Goal: Register for event/course

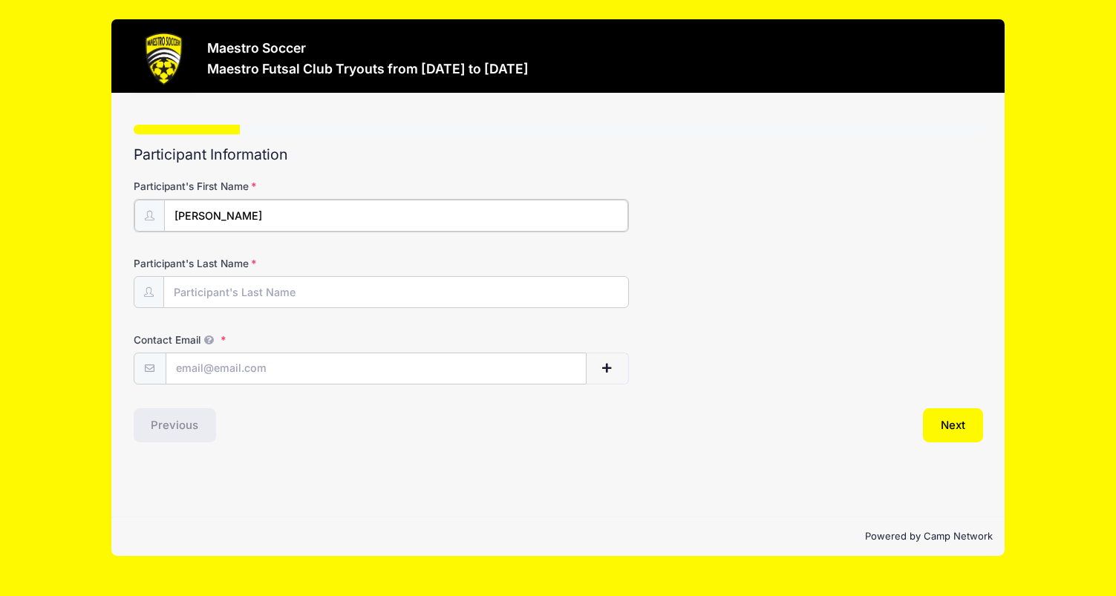
type input "Carlos"
type input "Perez"
type input "jackyfabremd@gmail.com"
click at [425, 440] on div "Step 1 /7 Step 1 Step 2 Step 3 Step 4 Step 5 Policies Extra Items Summary Parti…" at bounding box center [557, 305] width 893 height 423
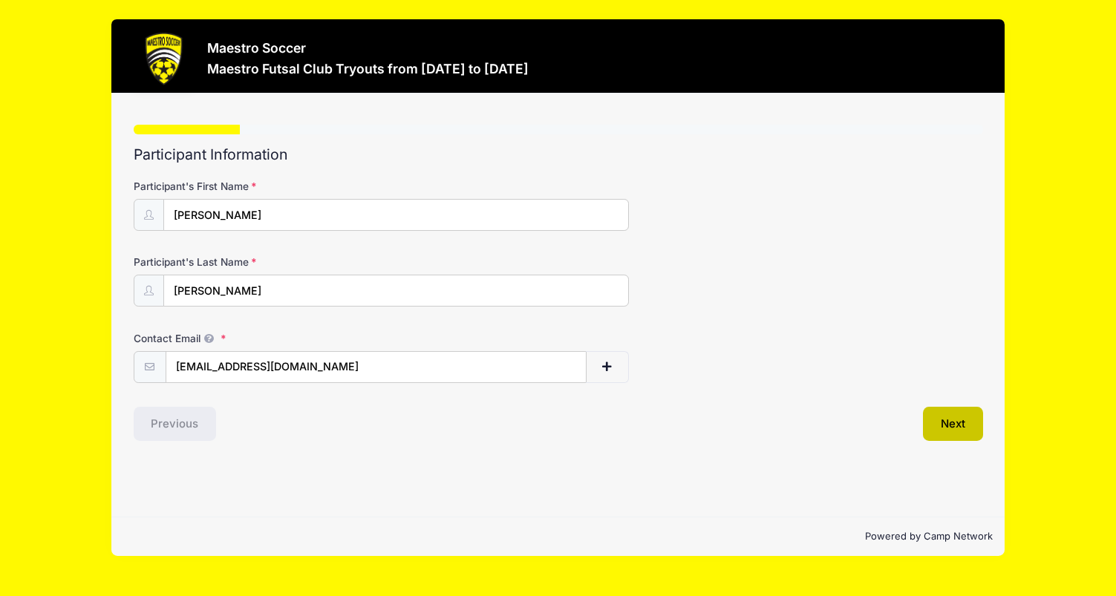
click at [943, 416] on button "Next" at bounding box center [953, 424] width 60 height 34
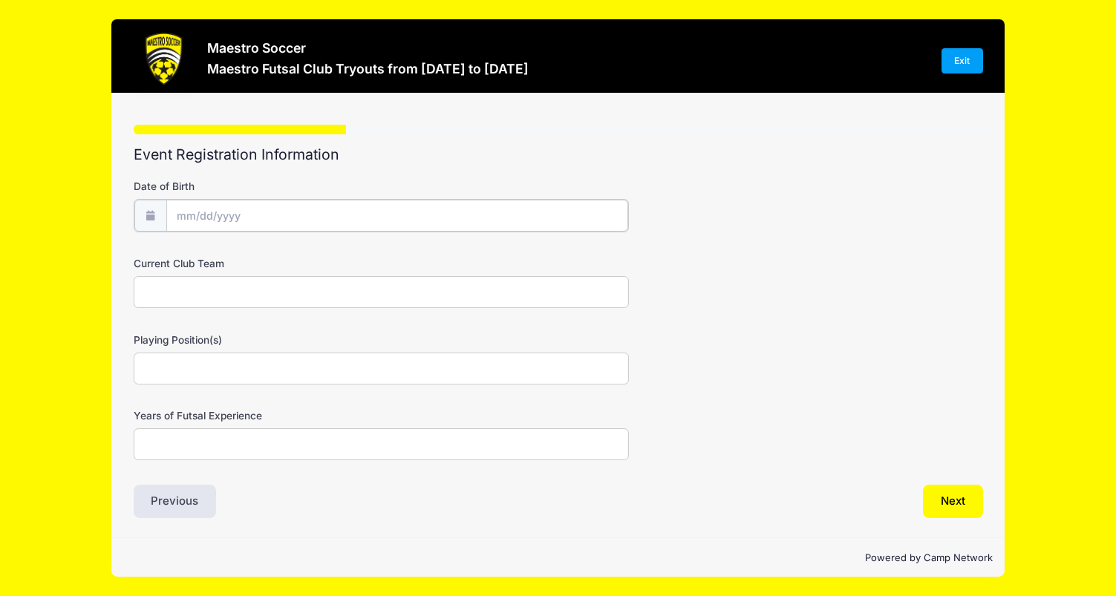
click at [311, 217] on input "Date of Birth" at bounding box center [397, 216] width 462 height 32
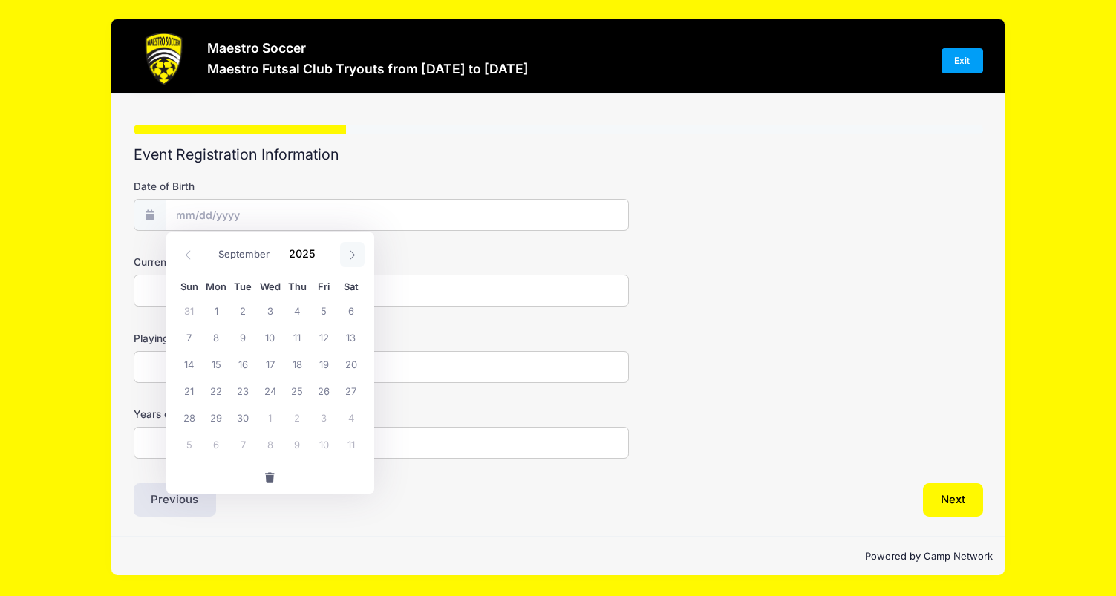
click at [354, 251] on icon at bounding box center [352, 255] width 10 height 10
click at [192, 255] on span at bounding box center [188, 254] width 24 height 25
select select "8"
click at [324, 258] on span at bounding box center [324, 259] width 10 height 11
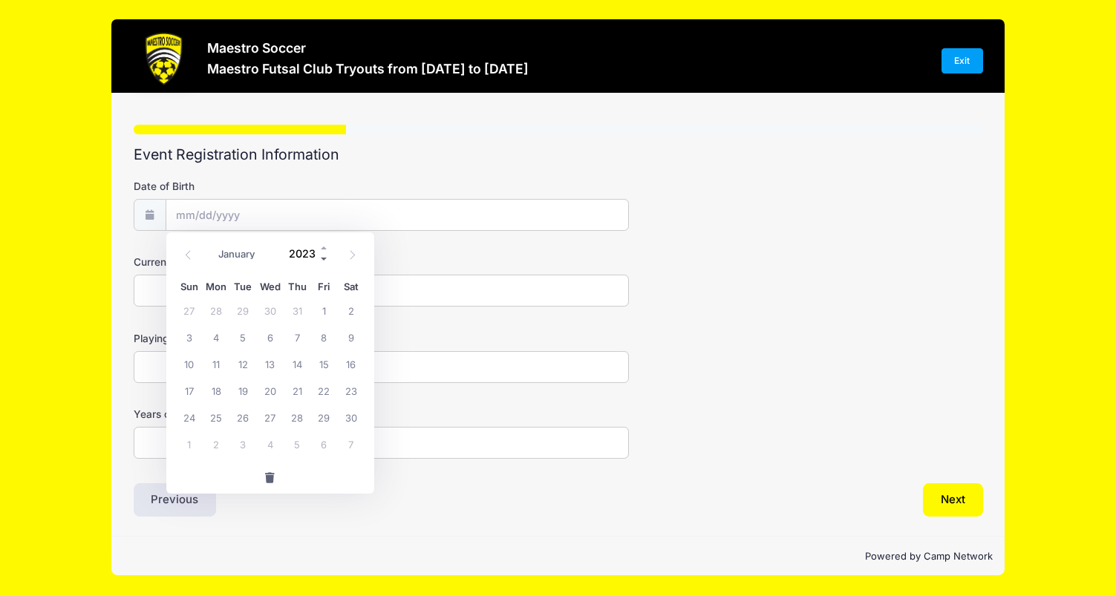
click at [324, 258] on span at bounding box center [324, 259] width 10 height 11
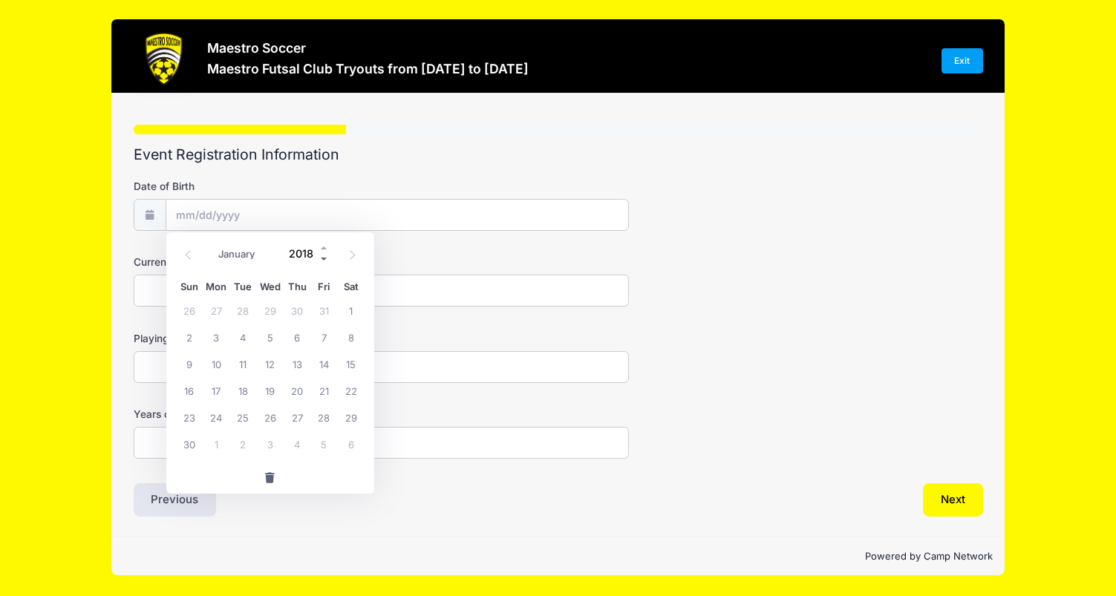
click at [324, 258] on span at bounding box center [324, 259] width 10 height 11
type input "2015"
click at [267, 332] on span "9" at bounding box center [270, 337] width 27 height 27
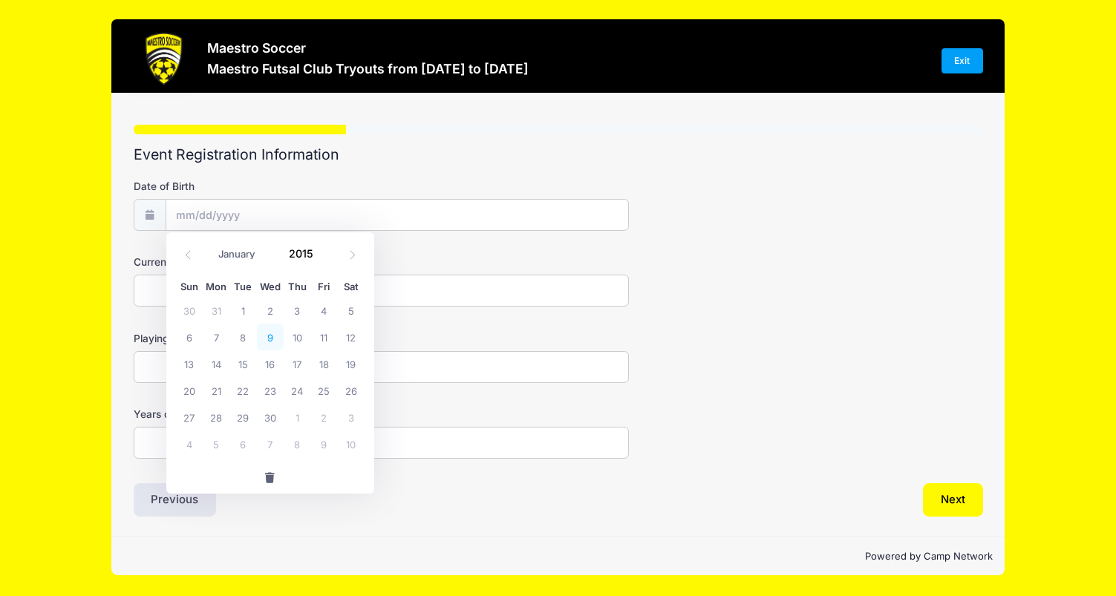
type input "09/09/2015"
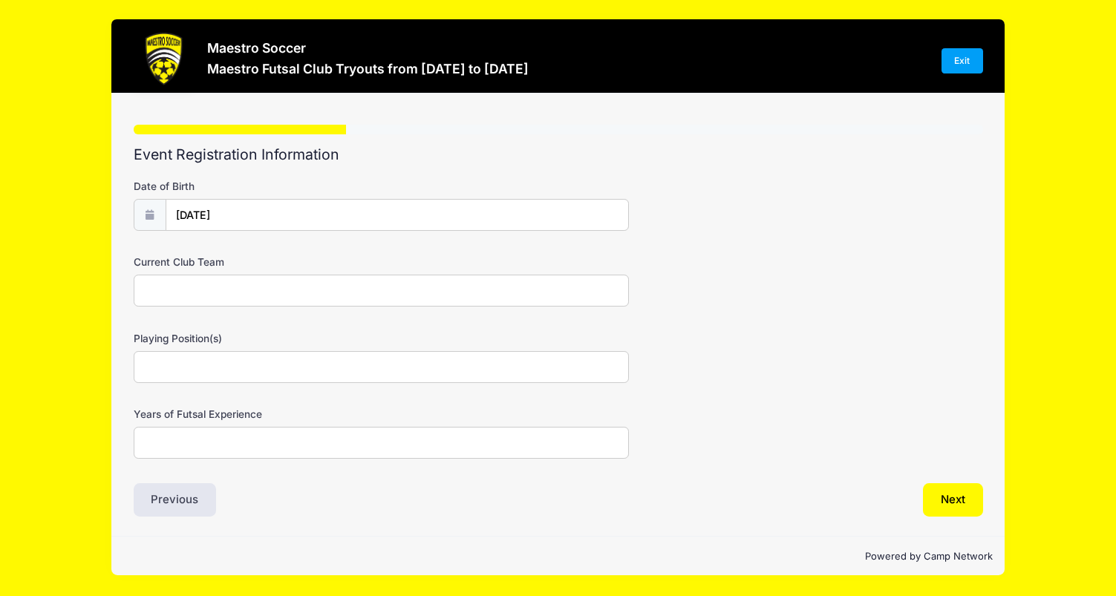
click at [209, 289] on input "Current Club Team" at bounding box center [381, 291] width 495 height 32
click at [189, 359] on input "Playing Position(s)" at bounding box center [381, 367] width 495 height 32
click at [183, 441] on input "Years of Futsal Experience" at bounding box center [381, 443] width 495 height 32
click at [931, 491] on button "Next" at bounding box center [953, 500] width 60 height 34
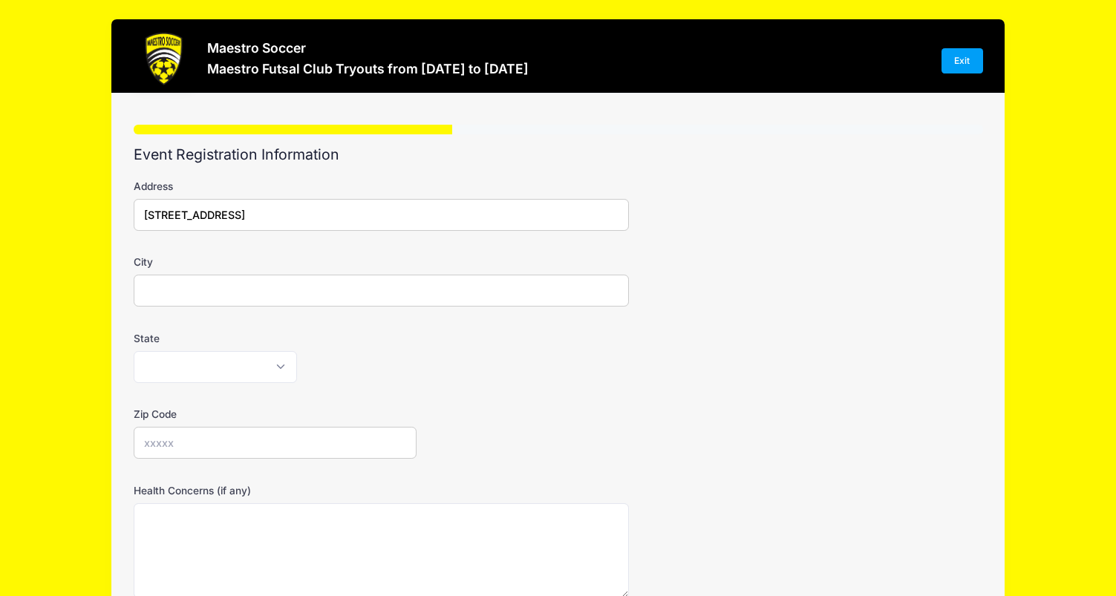
type input "22 Flintlock Drive"
click at [389, 307] on form "Address 22 Flintlock Drive City State Alabama Alaska American Samoa Arizona Ark…" at bounding box center [558, 459] width 849 height 560
type input "w"
type input "Warren"
select select "NJ"
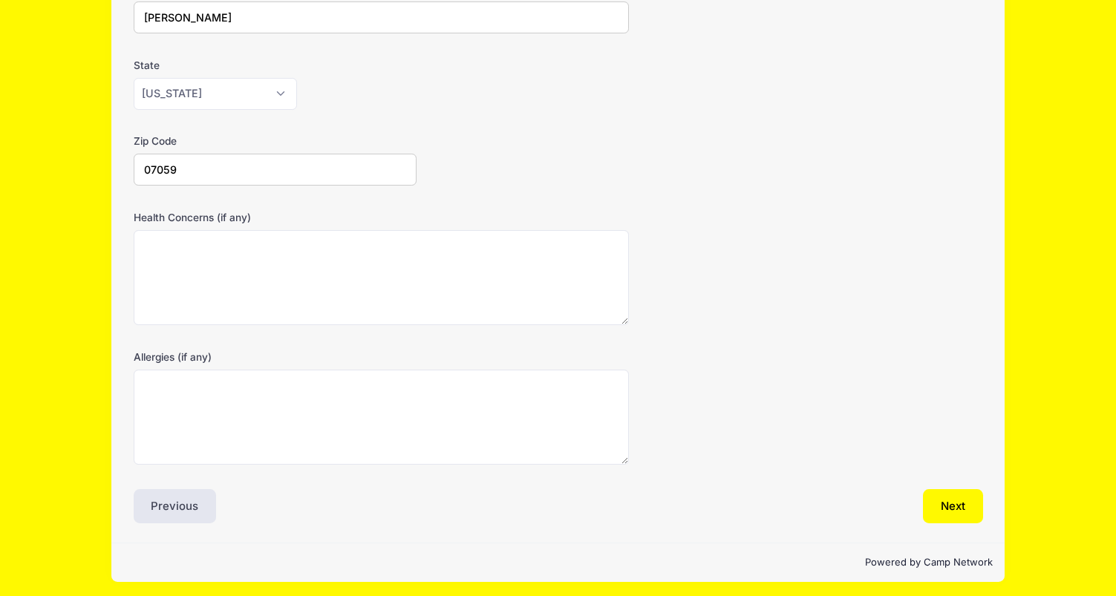
scroll to position [272, 0]
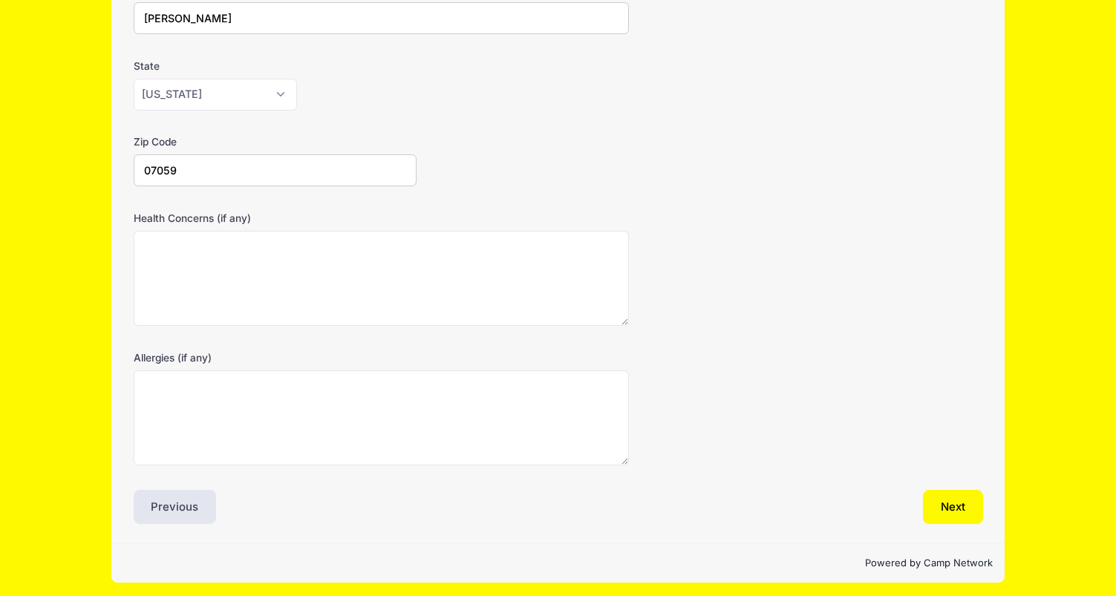
type input "07059"
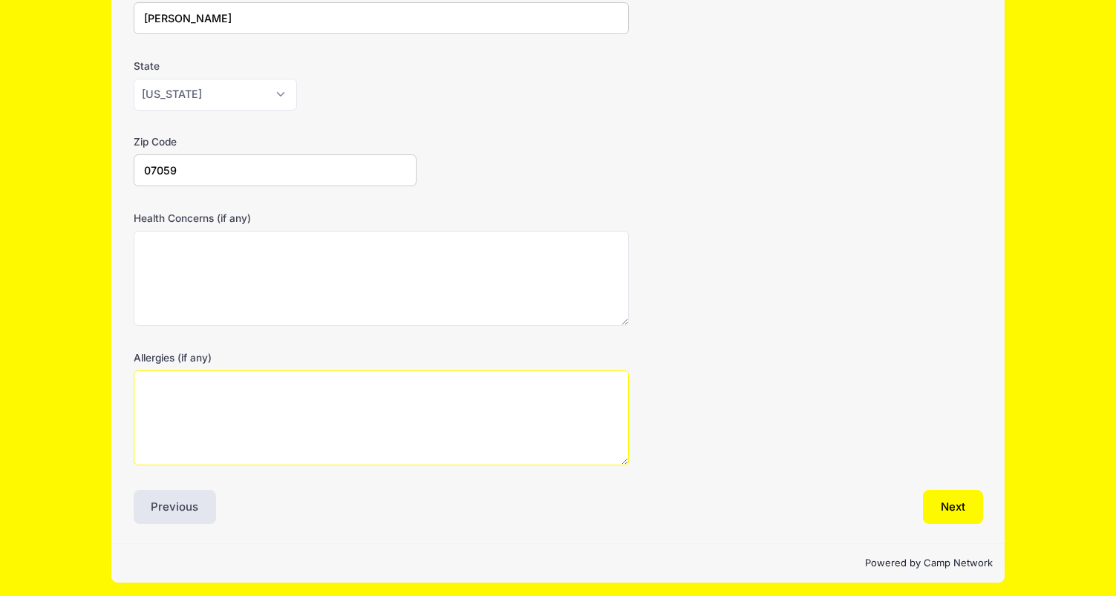
click at [242, 384] on textarea "Allergies (if any)" at bounding box center [381, 418] width 495 height 96
type textarea "seasonal"
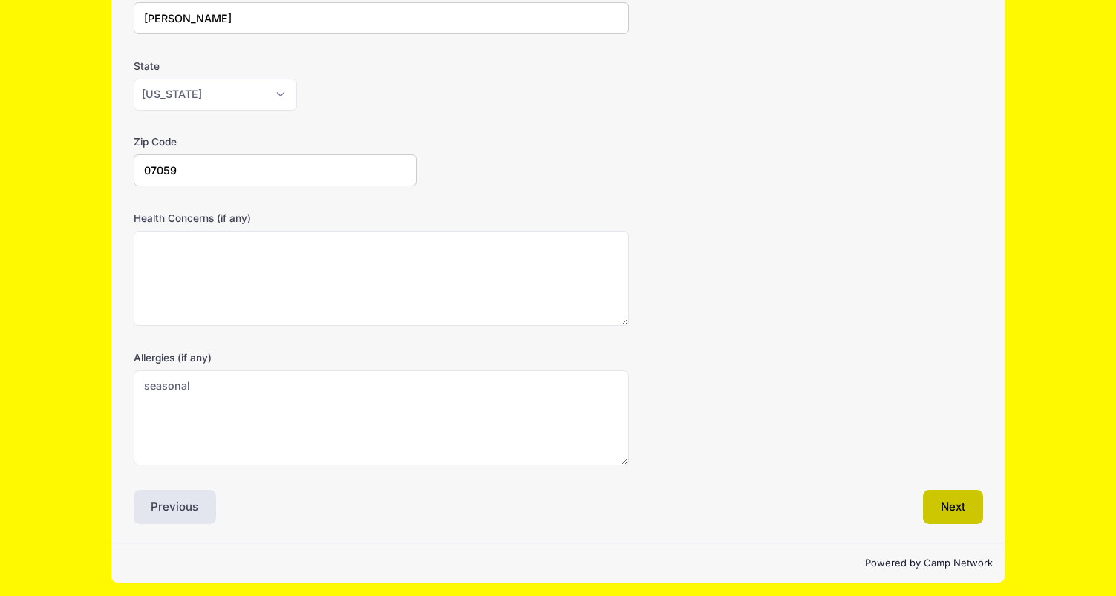
click at [953, 494] on button "Next" at bounding box center [953, 507] width 60 height 34
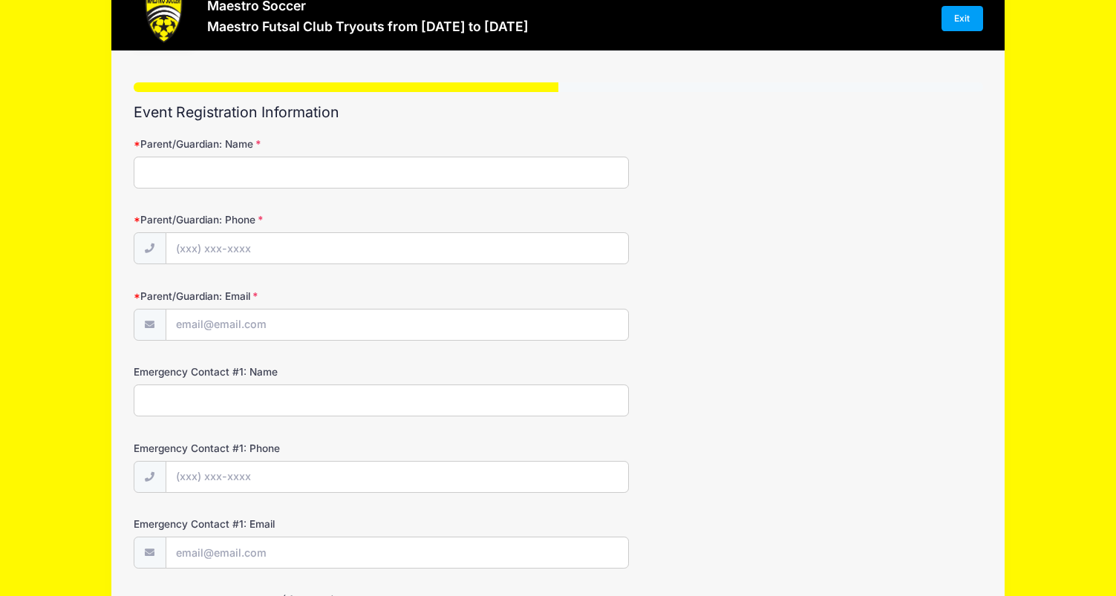
scroll to position [0, 0]
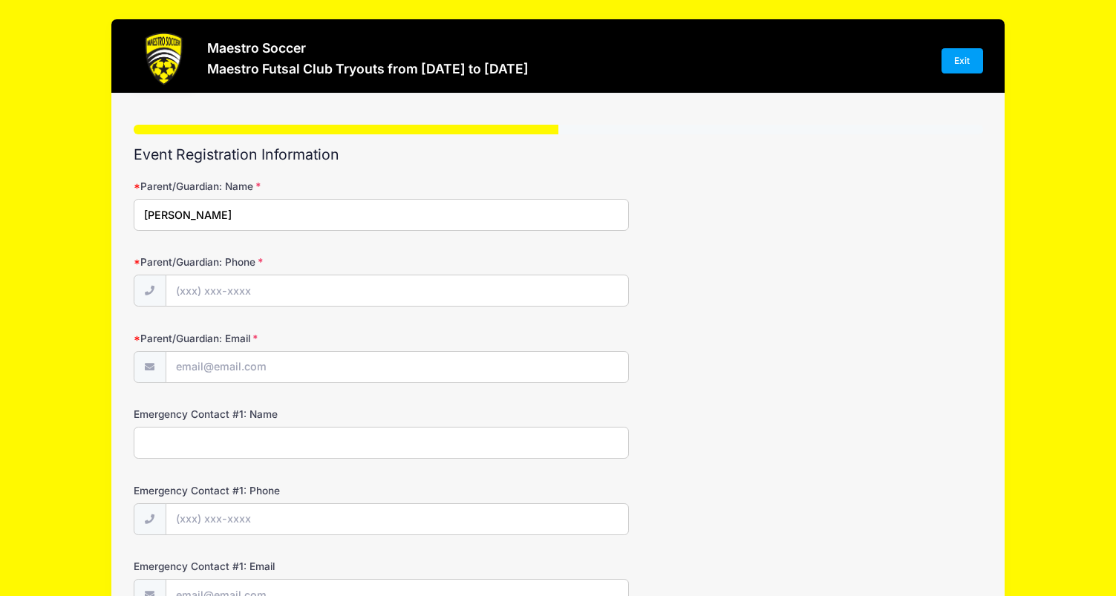
type input "Jacqueline Fabre"
type input "(908) 926-4647"
type input "[EMAIL_ADDRESS][DOMAIN_NAME]"
type input "Carlos Perez"
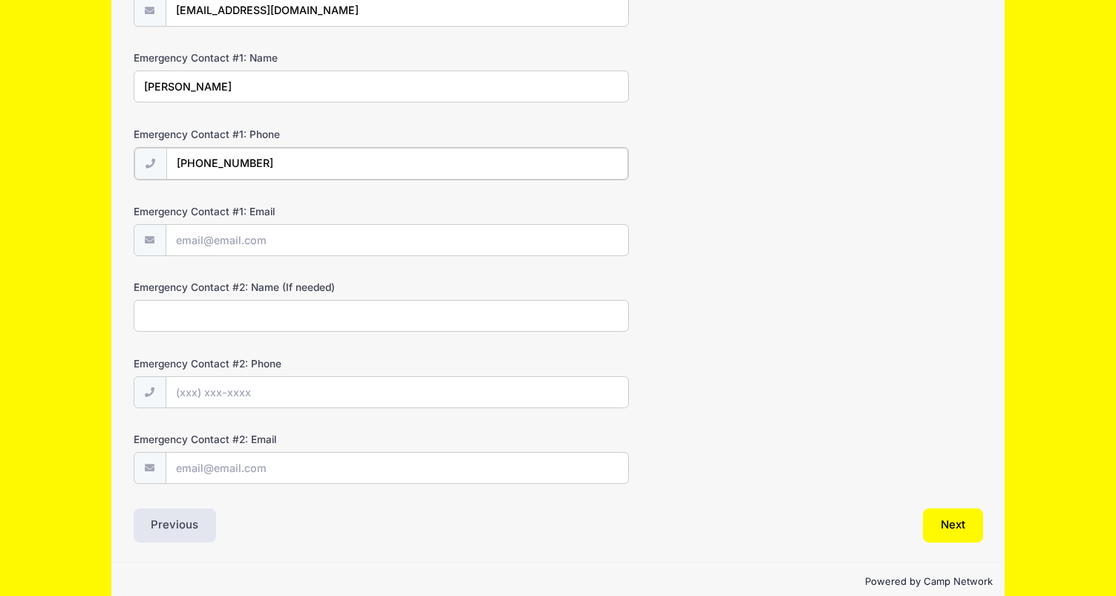
scroll to position [360, 0]
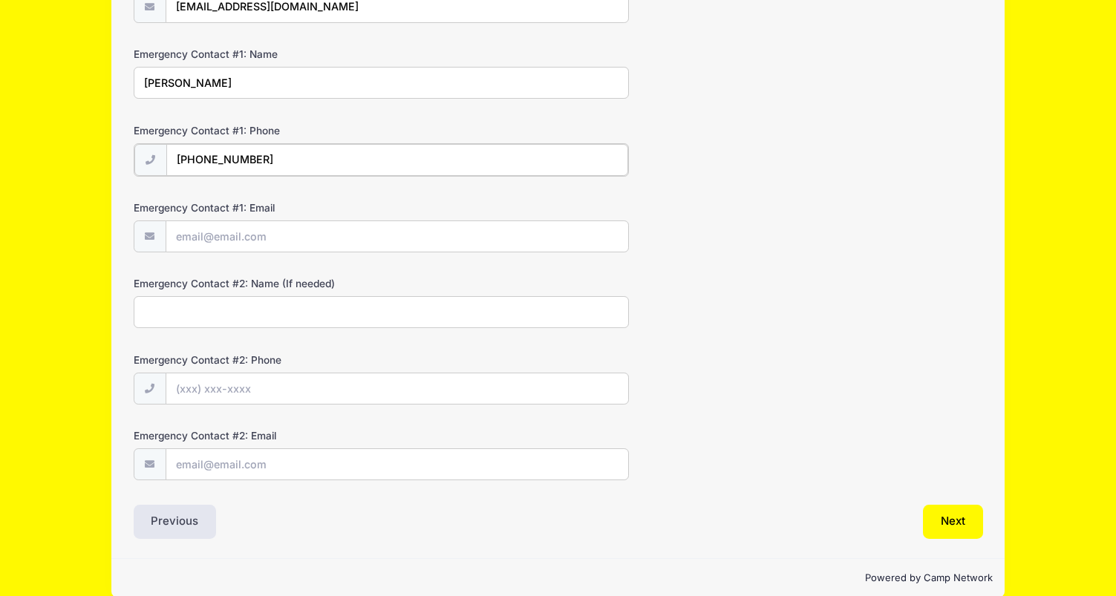
type input "(908) 525-6002"
type input "carlosrperezmd@gmail.com"
click at [324, 339] on form "Parent/Guardian: Name Jacqueline Fabre Parent/Guardian: Phone (908) 926-4647 Pa…" at bounding box center [558, 149] width 849 height 660
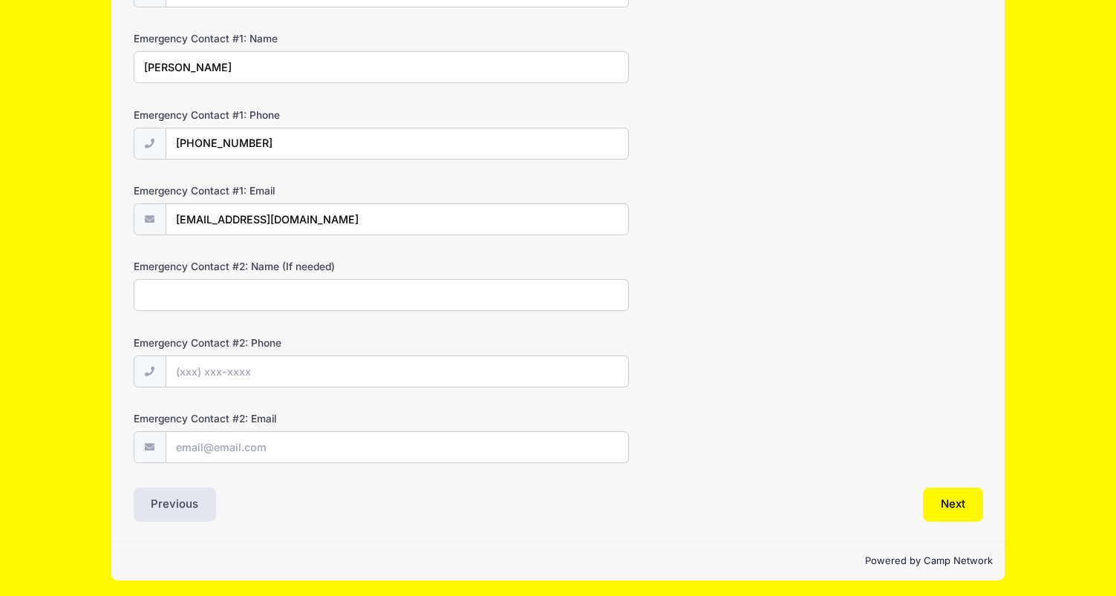
scroll to position [375, 0]
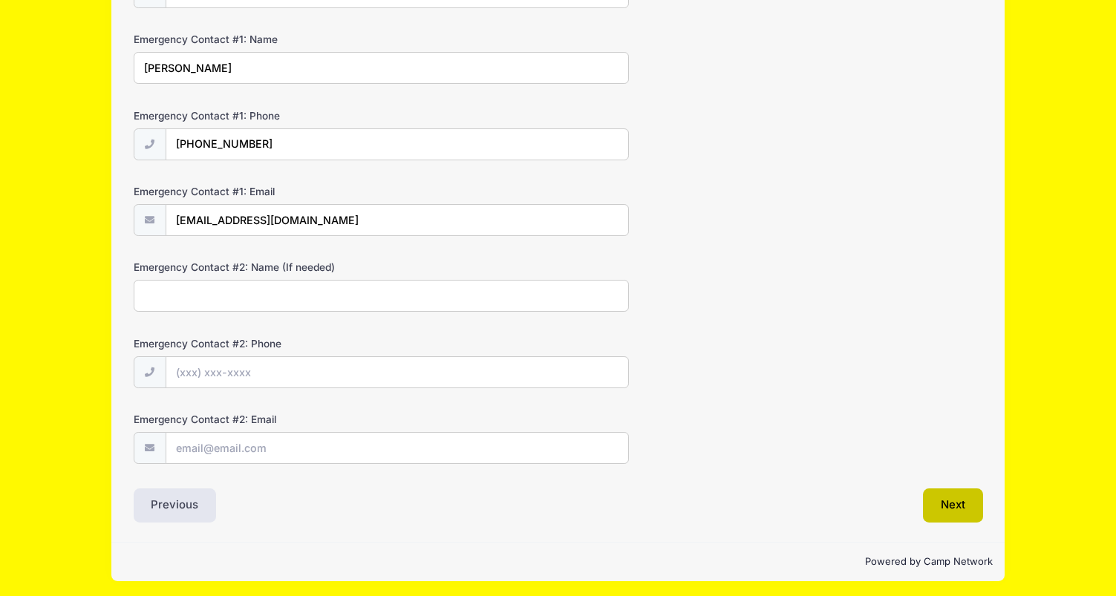
click at [957, 517] on button "Next" at bounding box center [953, 505] width 60 height 34
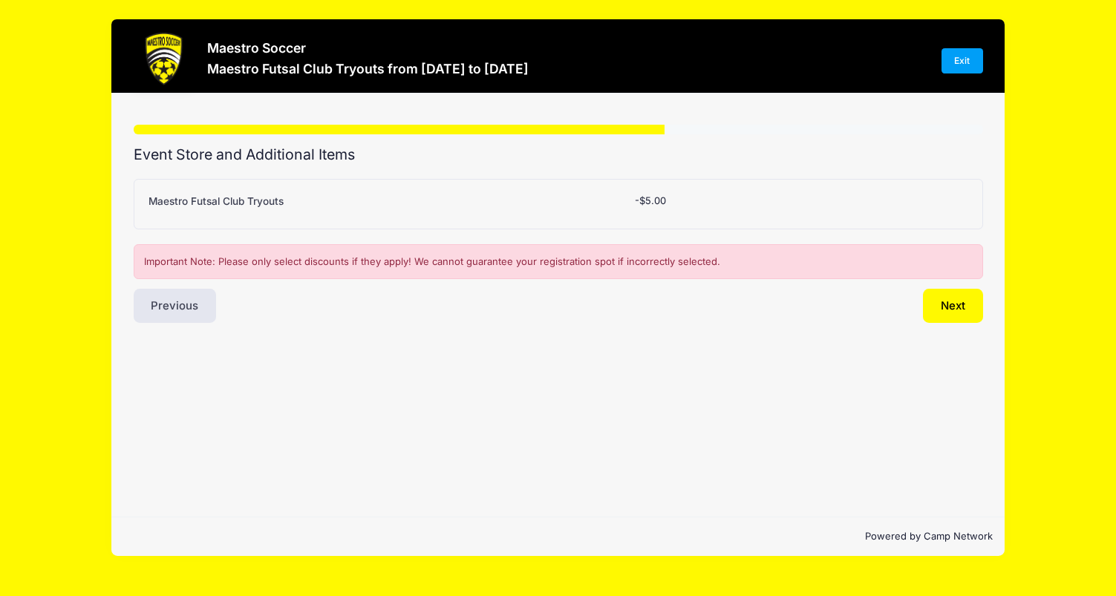
scroll to position [0, 0]
click at [946, 309] on button "Next" at bounding box center [953, 306] width 60 height 34
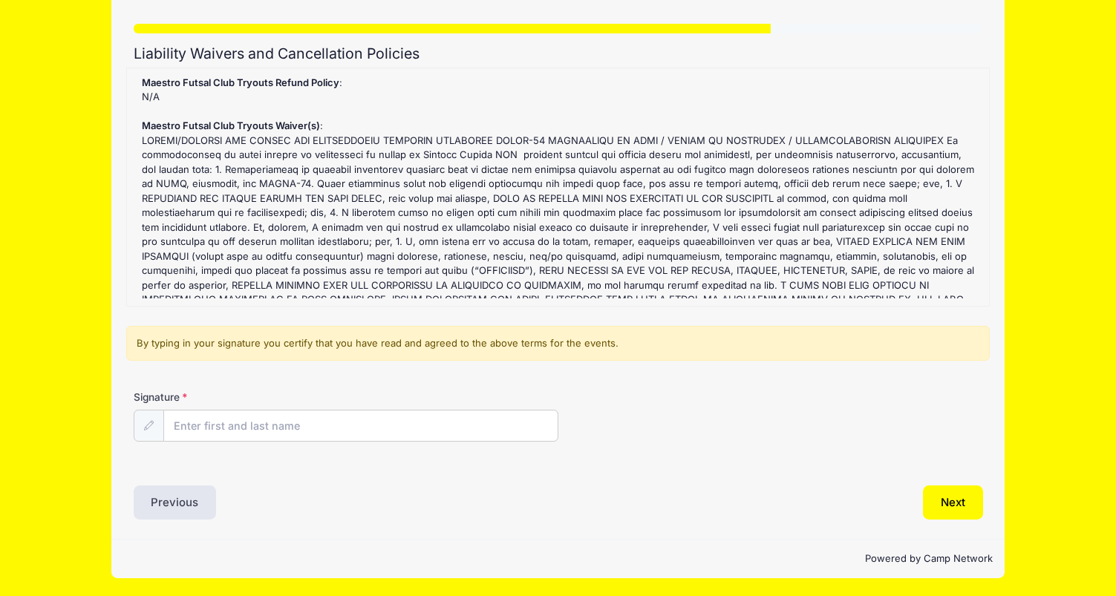
scroll to position [100, 0]
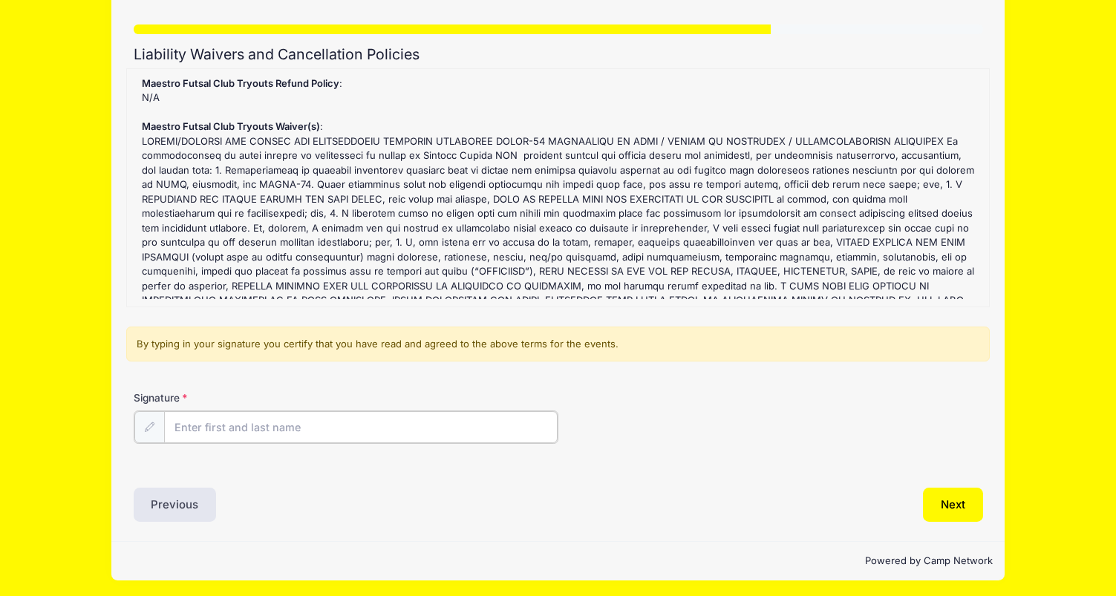
click at [344, 431] on input "Signature" at bounding box center [360, 427] width 393 height 32
type input "Jacqueline Fabre"
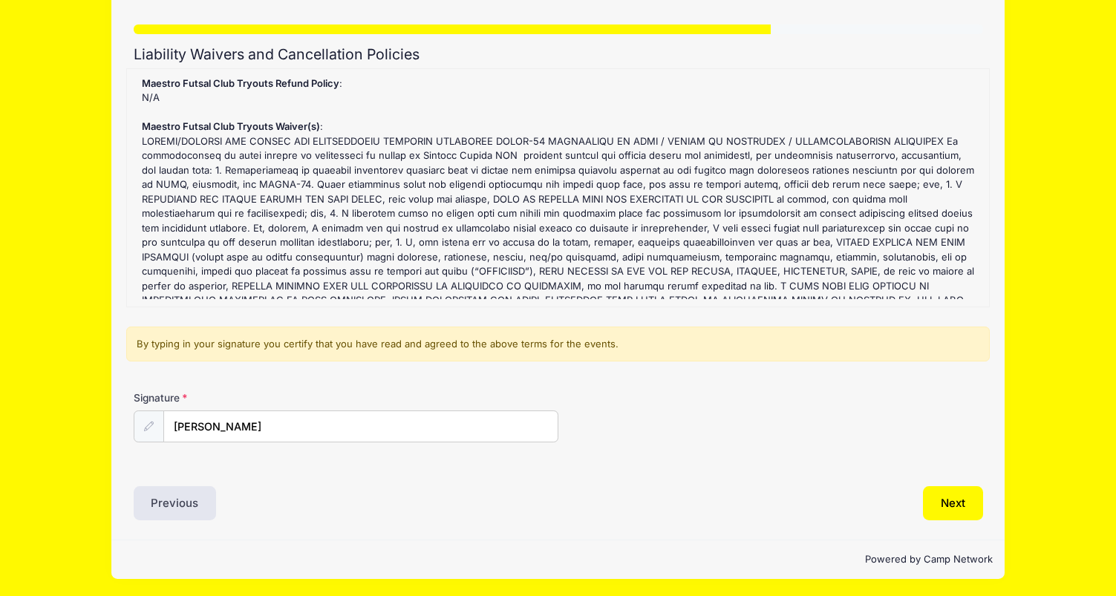
click at [794, 379] on form "Maestro Futsal Club Tryouts Refund Policy : N/A Maestro Futsal Club Tryouts Wai…" at bounding box center [558, 267] width 849 height 399
click at [950, 498] on button "Next" at bounding box center [953, 503] width 60 height 34
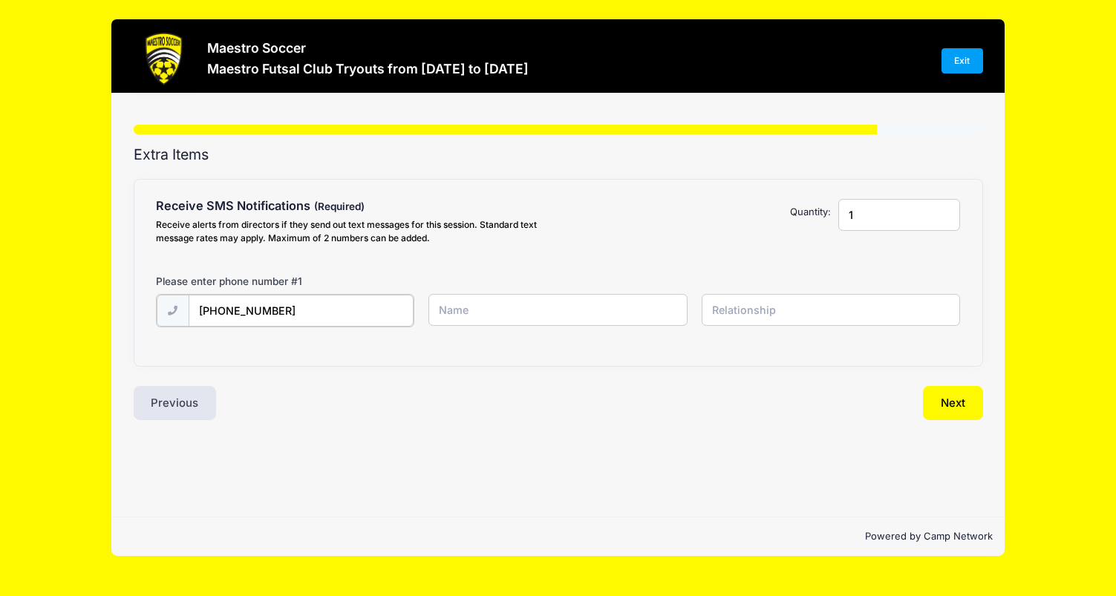
type input "(908) 926-4647"
type input "Jacqu"
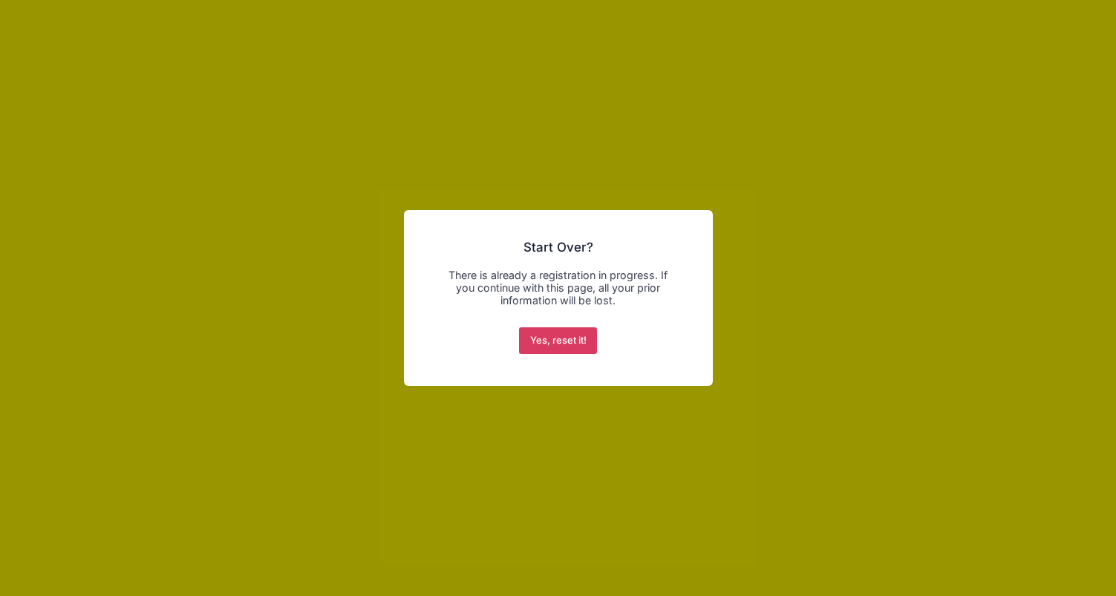
click at [550, 340] on button "Yes, reset it!" at bounding box center [558, 340] width 78 height 27
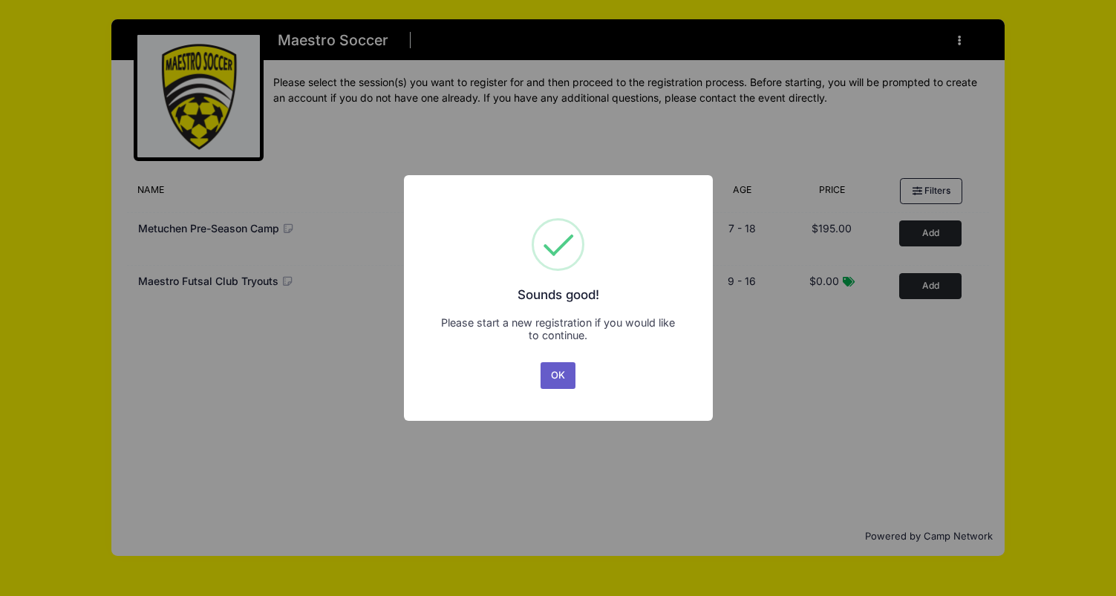
click at [555, 367] on button "OK" at bounding box center [558, 375] width 36 height 27
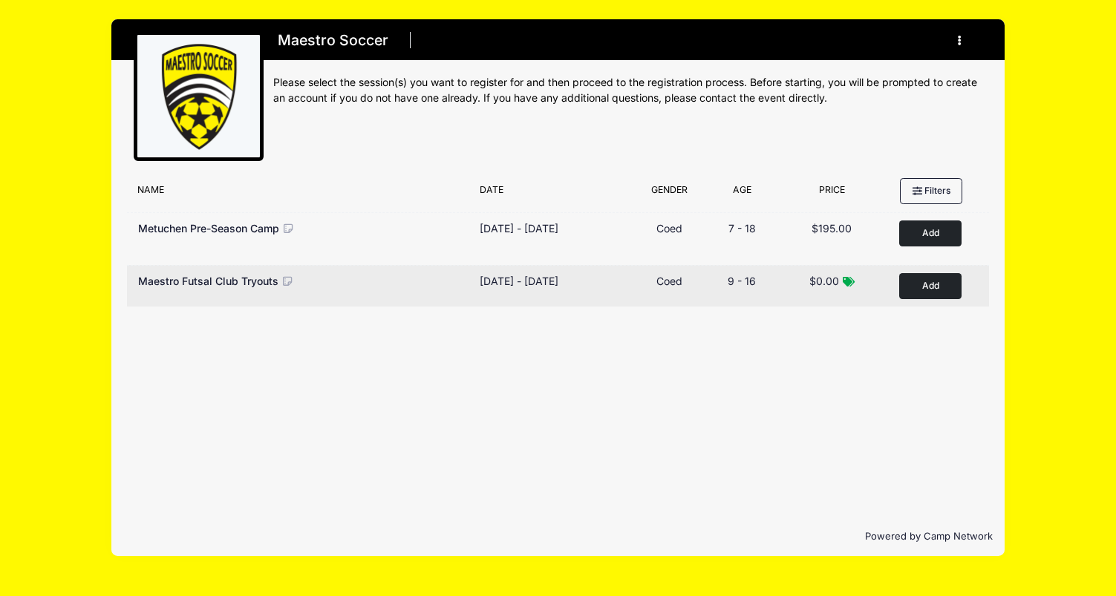
click at [946, 283] on button "Add to Cart" at bounding box center [930, 286] width 62 height 26
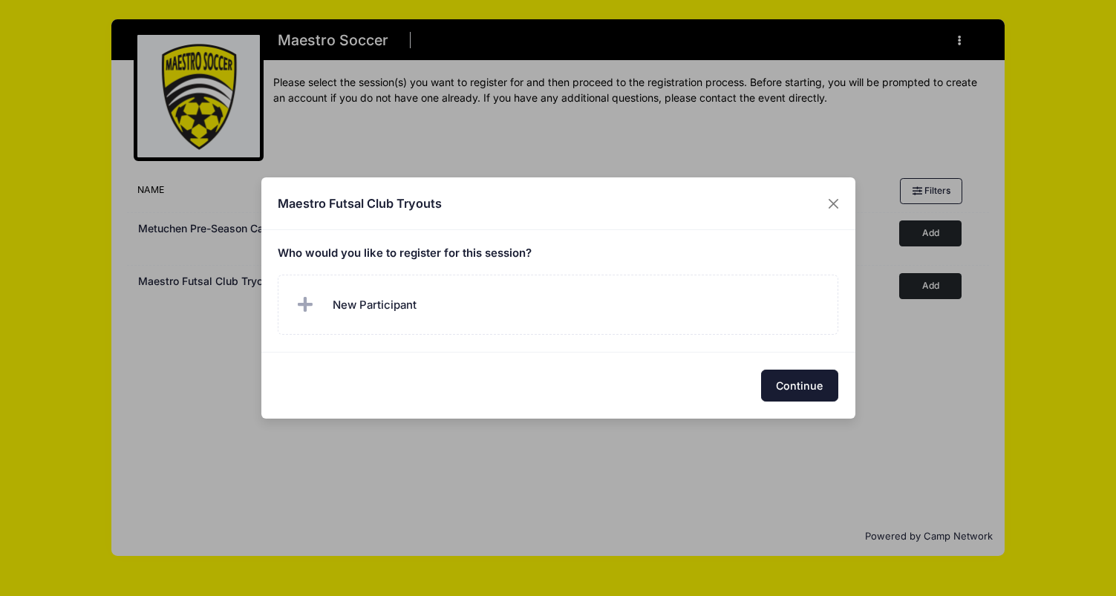
click at [766, 384] on button "Continue" at bounding box center [799, 386] width 77 height 32
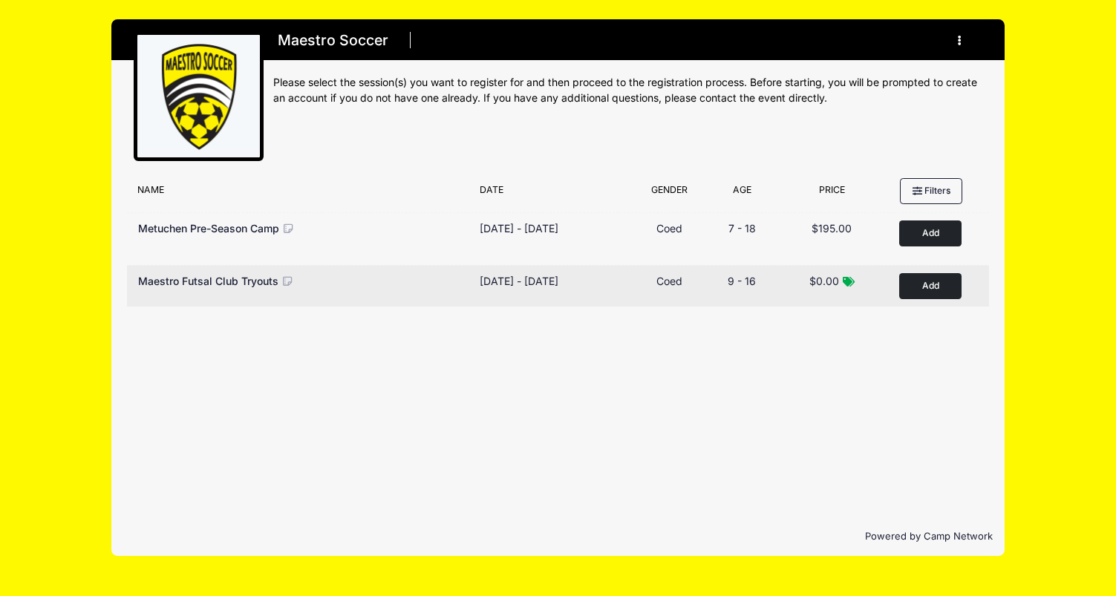
click at [951, 276] on button "Add to Cart" at bounding box center [930, 286] width 62 height 26
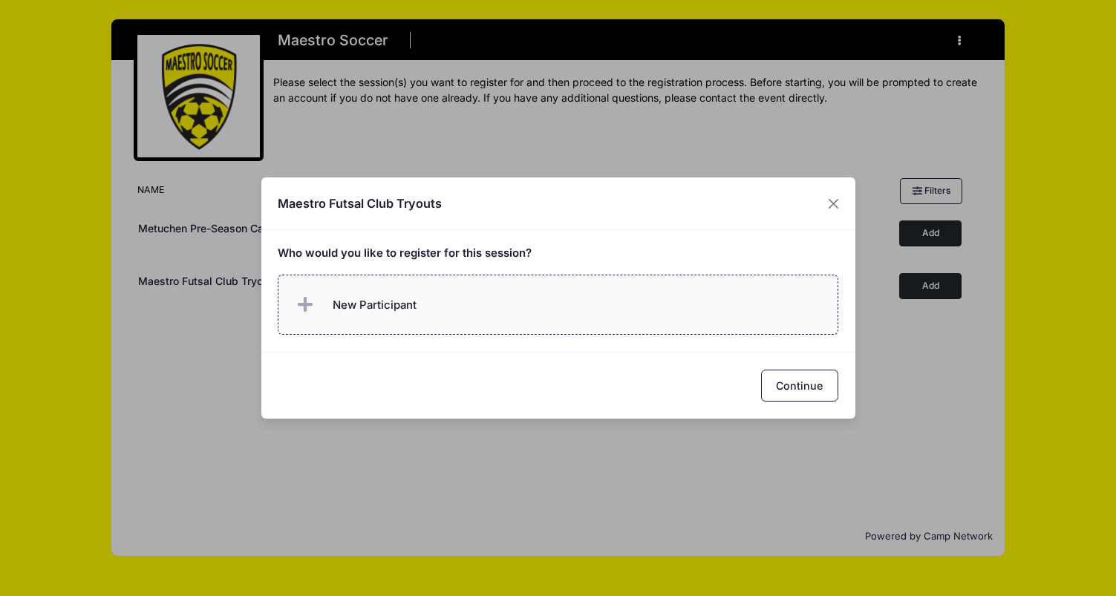
click at [340, 305] on span "New Participant" at bounding box center [375, 305] width 84 height 16
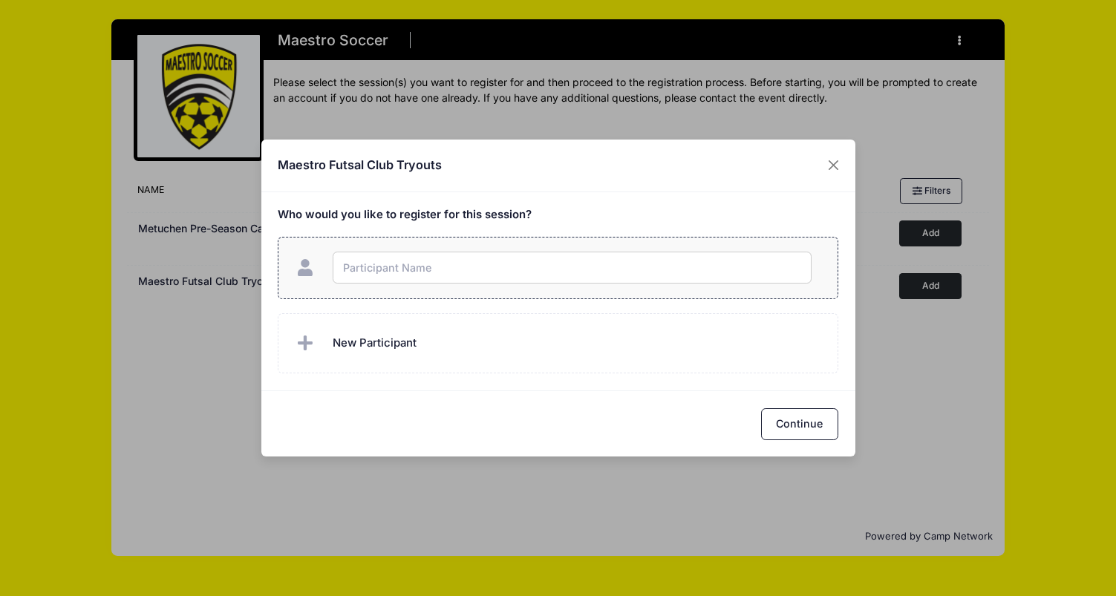
click at [468, 269] on input "text" at bounding box center [572, 268] width 479 height 32
type input "Carlos Perez"
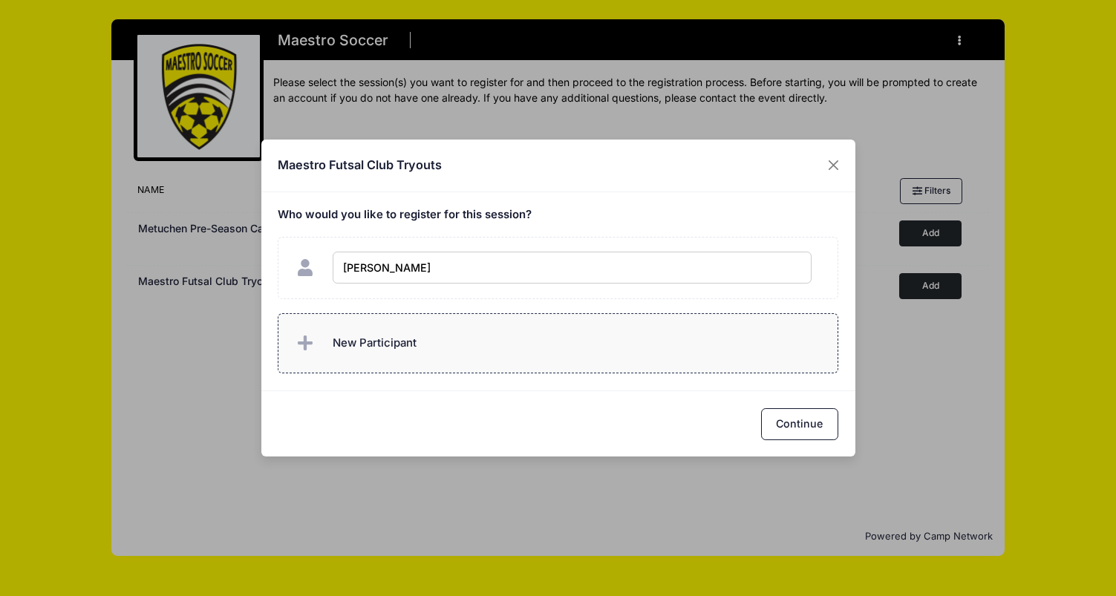
checkbox input "true"
click at [780, 344] on label "New Participant" at bounding box center [558, 343] width 560 height 60
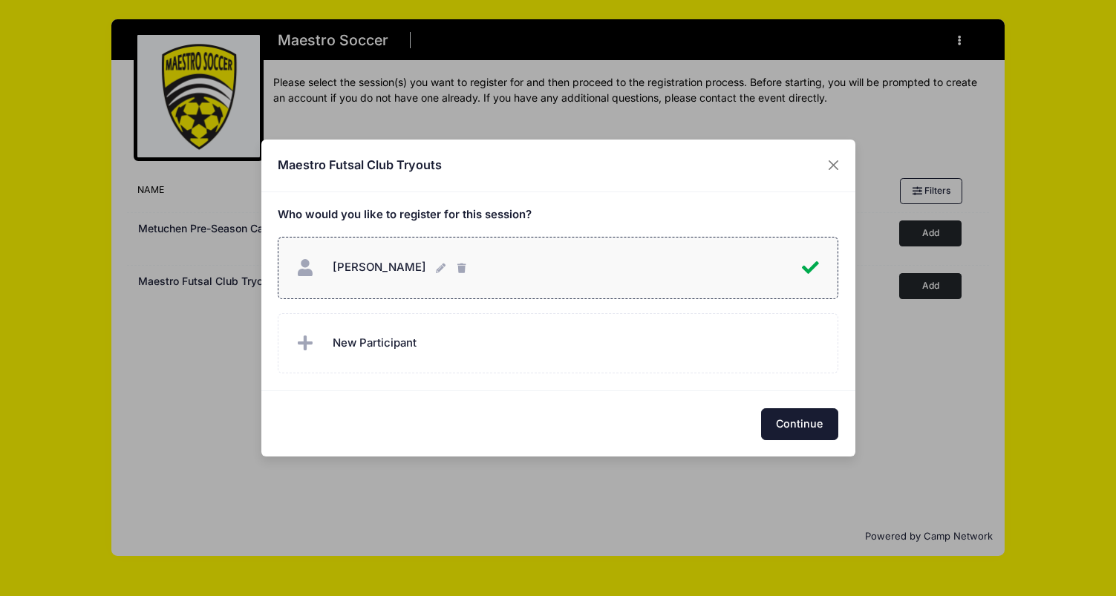
click at [808, 465] on div "Maestro Futsal Club Tryouts Who would you like to register for this session? Co…" at bounding box center [558, 298] width 1116 height 596
click at [807, 420] on button "Continue" at bounding box center [799, 424] width 77 height 32
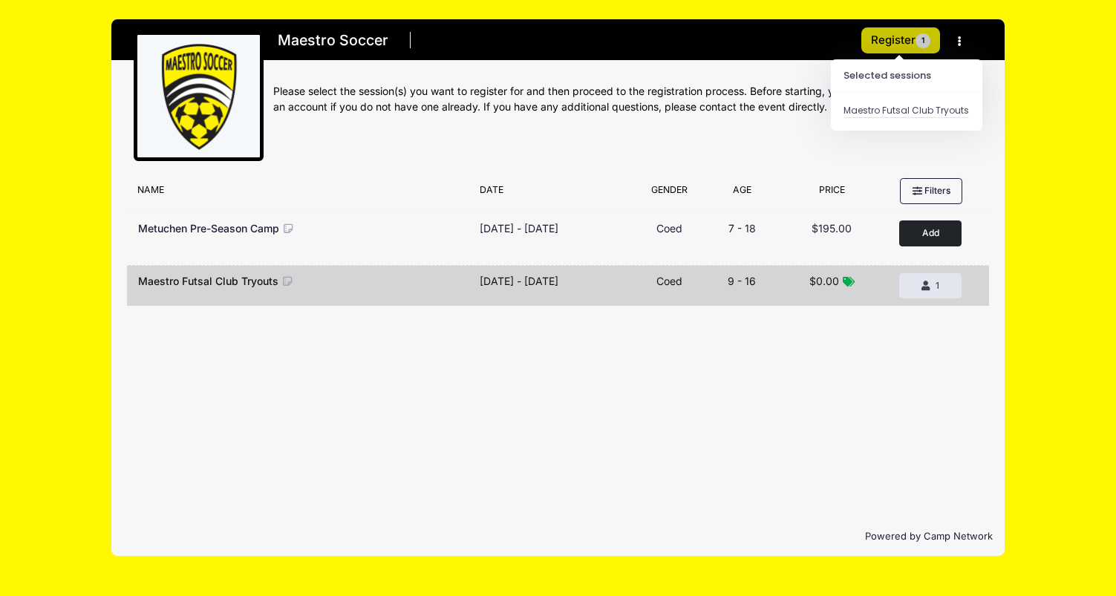
click at [914, 45] on button "Register 1" at bounding box center [900, 40] width 79 height 26
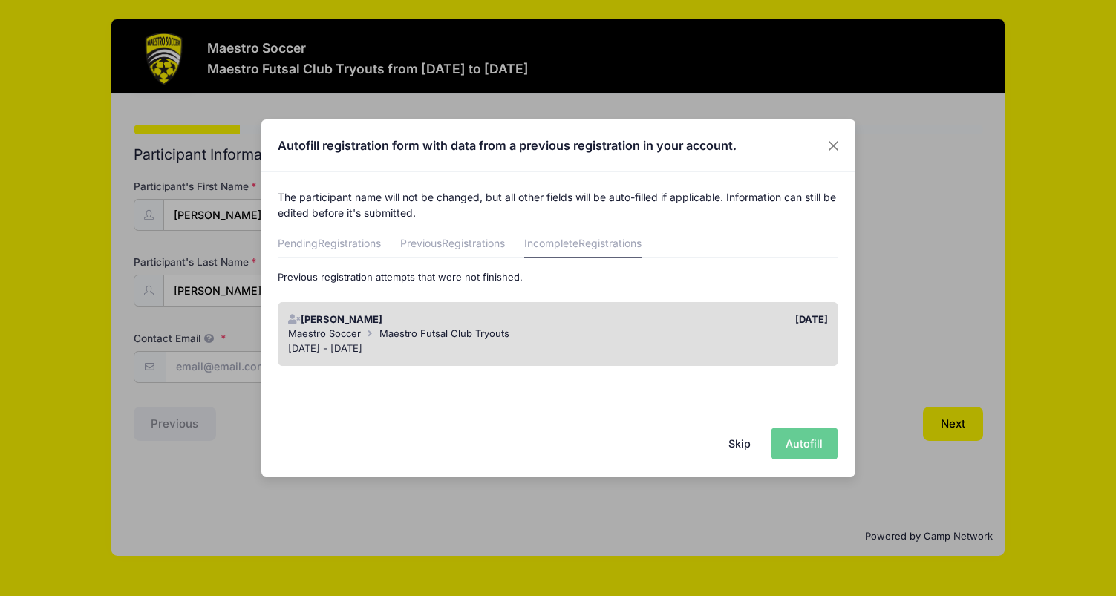
click at [776, 341] on div "Sep 19 - Sep 19, 2025" at bounding box center [558, 348] width 540 height 15
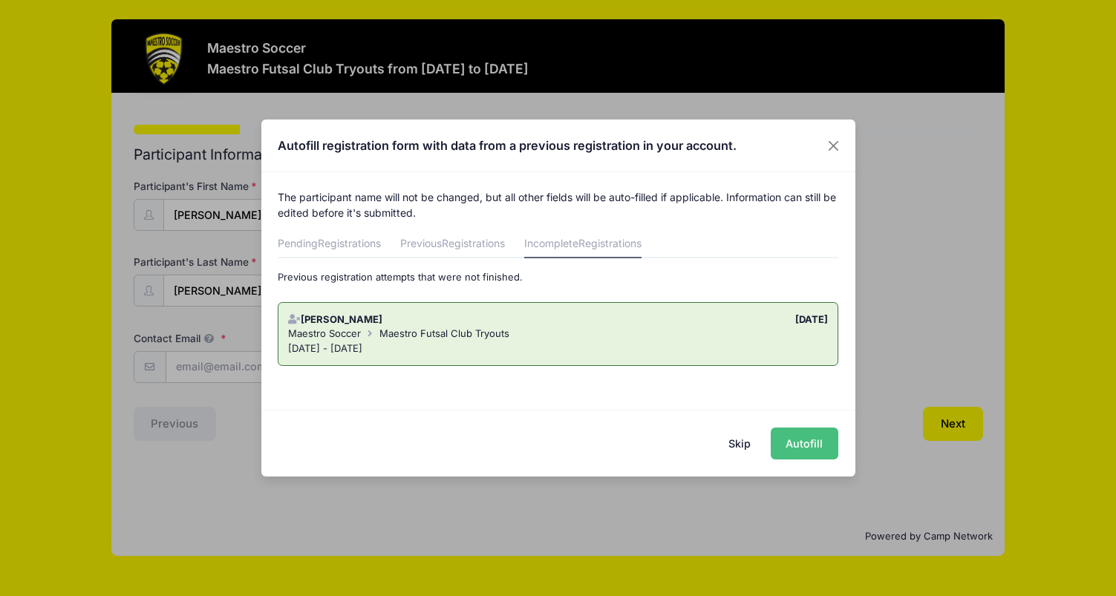
click at [805, 442] on button "Autofill" at bounding box center [804, 444] width 68 height 32
type input "jackyfabremd@gmail.com"
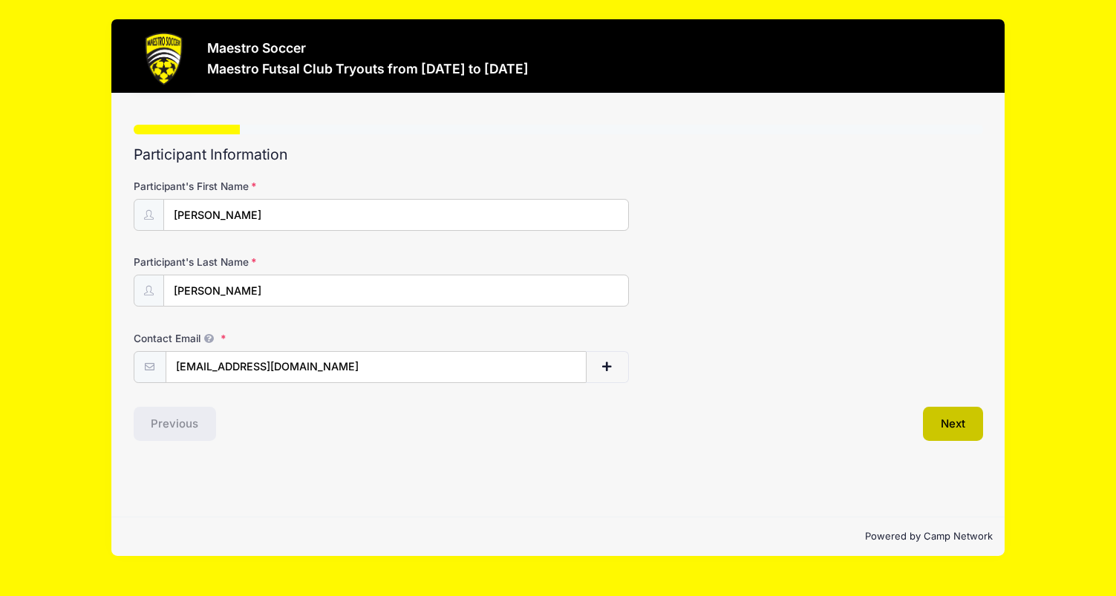
click at [953, 415] on button "Next" at bounding box center [953, 424] width 60 height 34
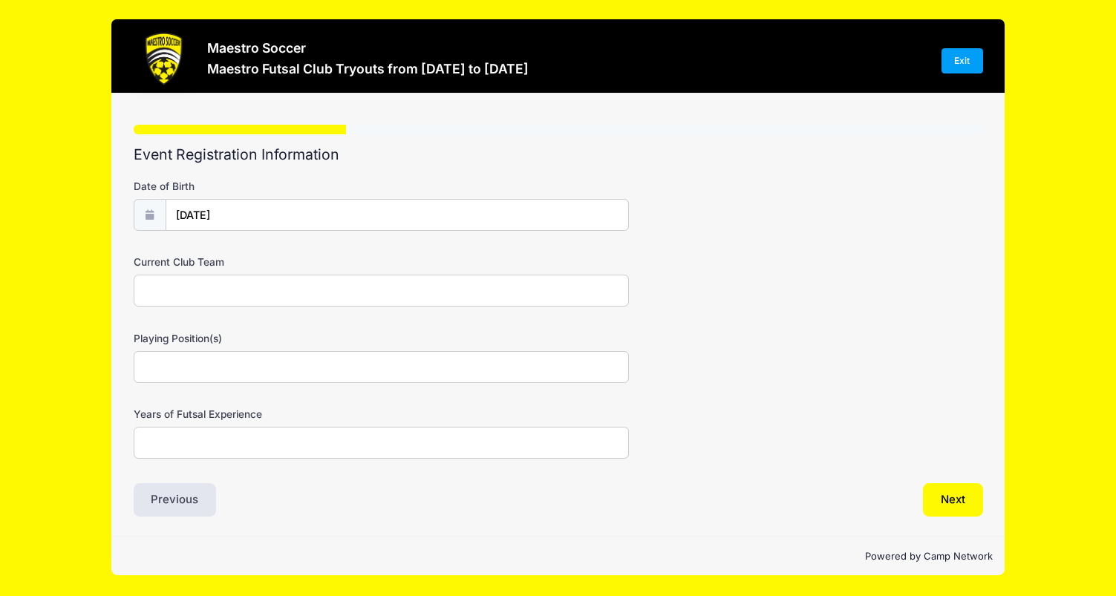
click at [955, 497] on button "Next" at bounding box center [953, 500] width 60 height 34
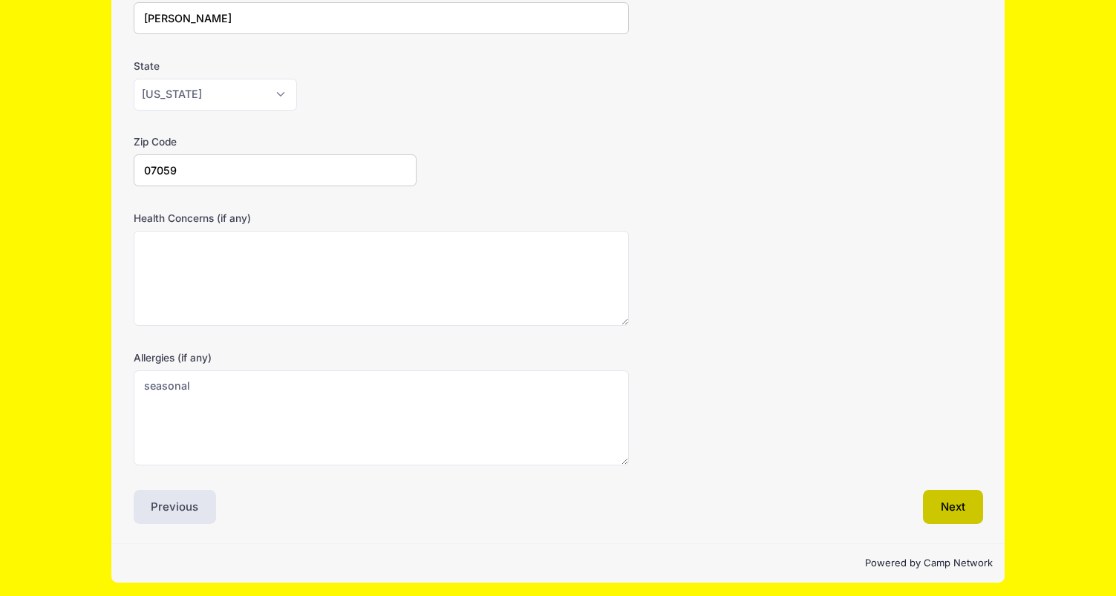
click at [952, 517] on button "Next" at bounding box center [953, 507] width 60 height 34
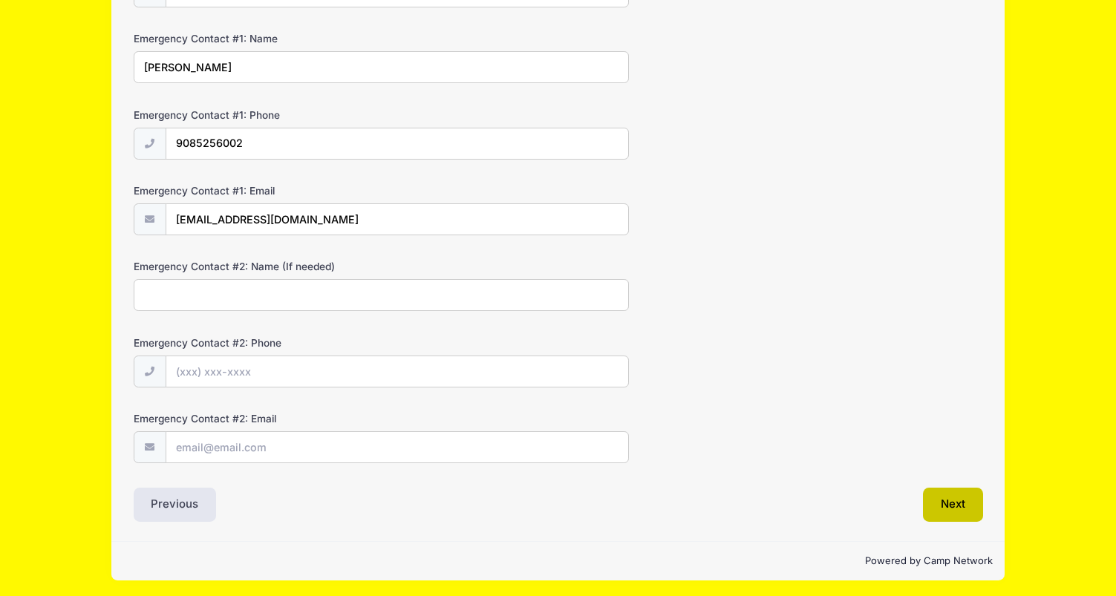
scroll to position [375, 0]
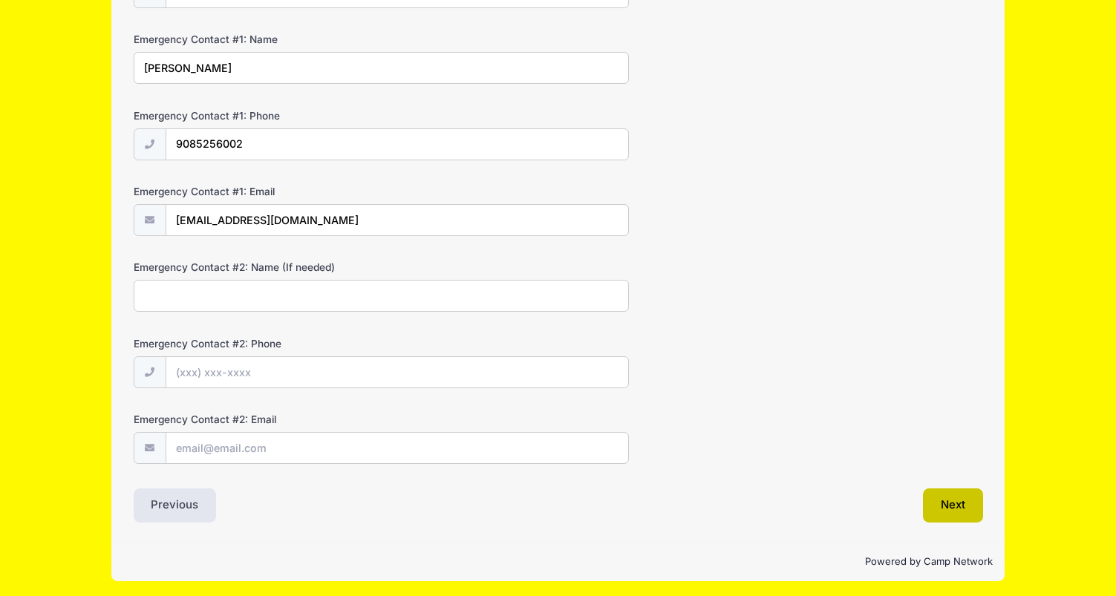
click at [951, 510] on button "Next" at bounding box center [953, 505] width 60 height 34
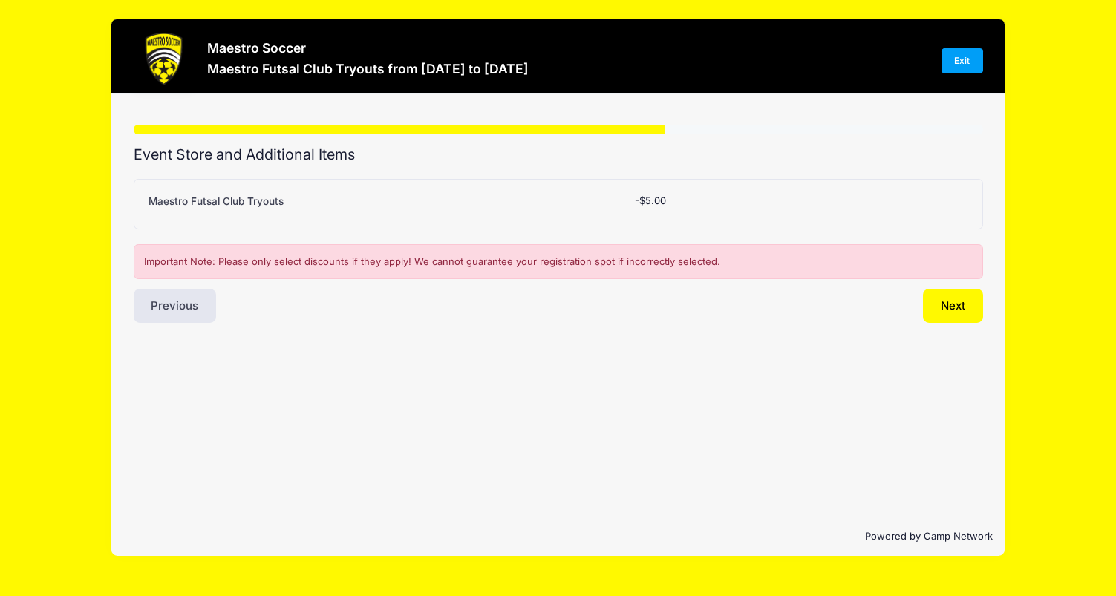
scroll to position [0, 0]
click at [955, 312] on button "Next" at bounding box center [953, 306] width 60 height 34
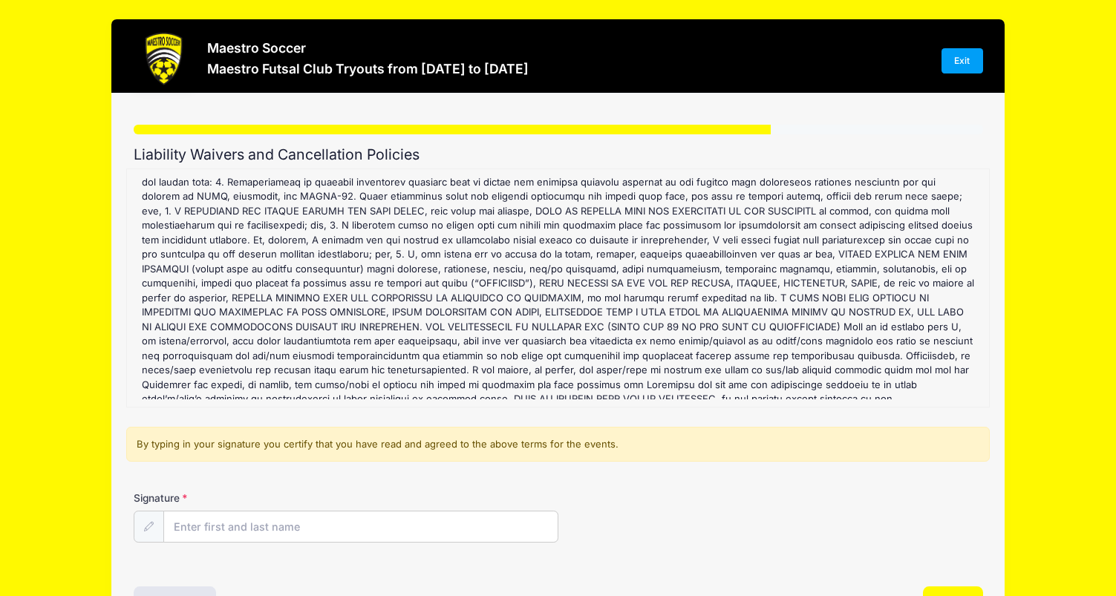
scroll to position [88, 0]
click at [318, 522] on input "Signature" at bounding box center [360, 527] width 393 height 32
type input "Jacqueline Fabre"
click at [753, 506] on div "Signature Jacqueline Fabre" at bounding box center [558, 517] width 849 height 52
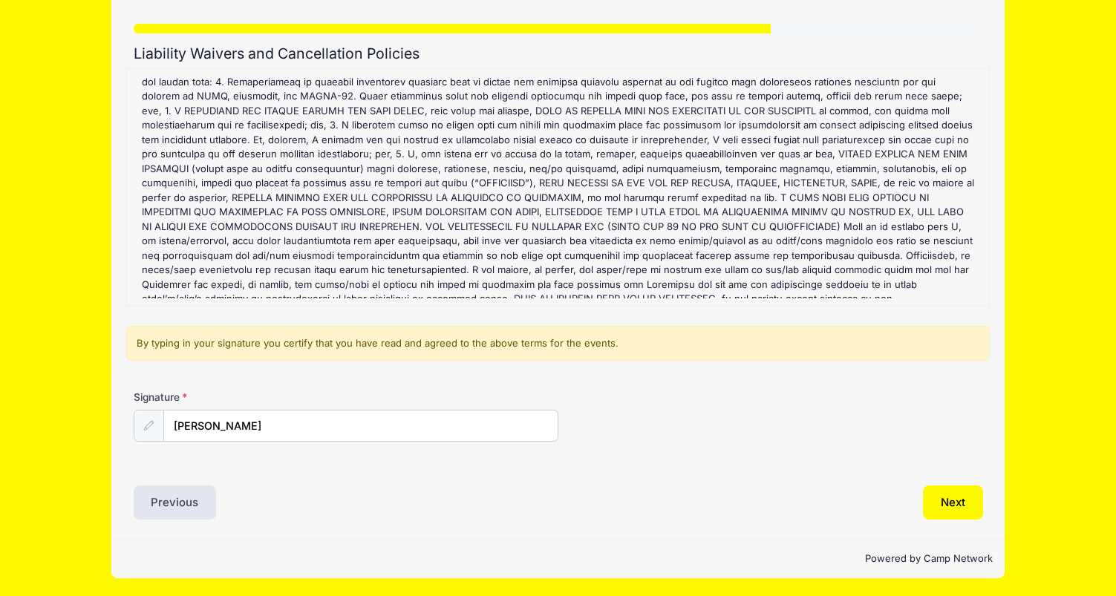
scroll to position [100, 0]
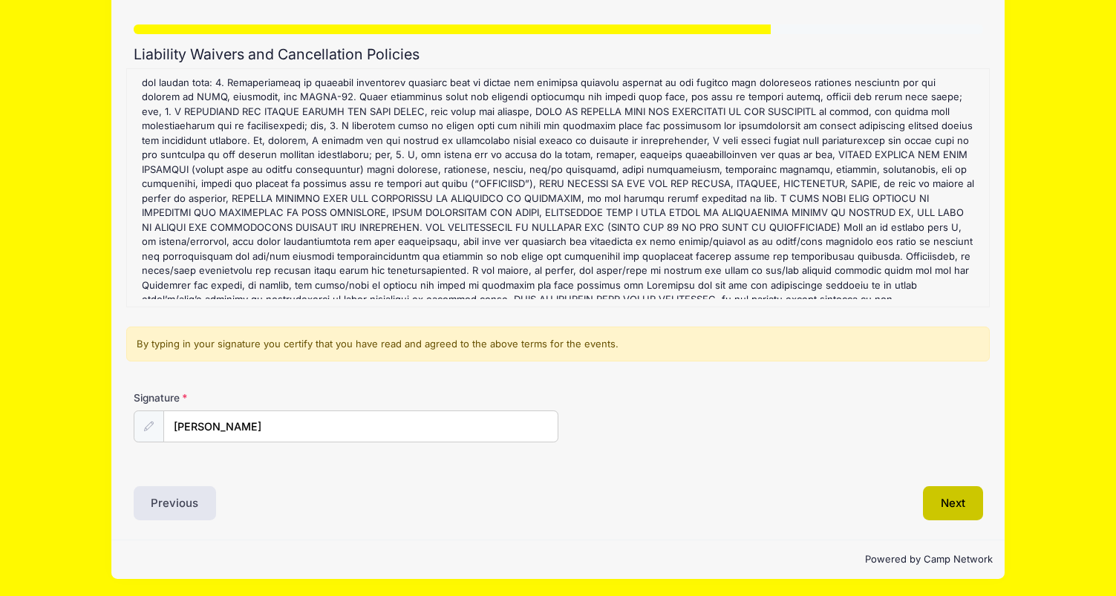
click at [945, 505] on button "Next" at bounding box center [953, 503] width 60 height 34
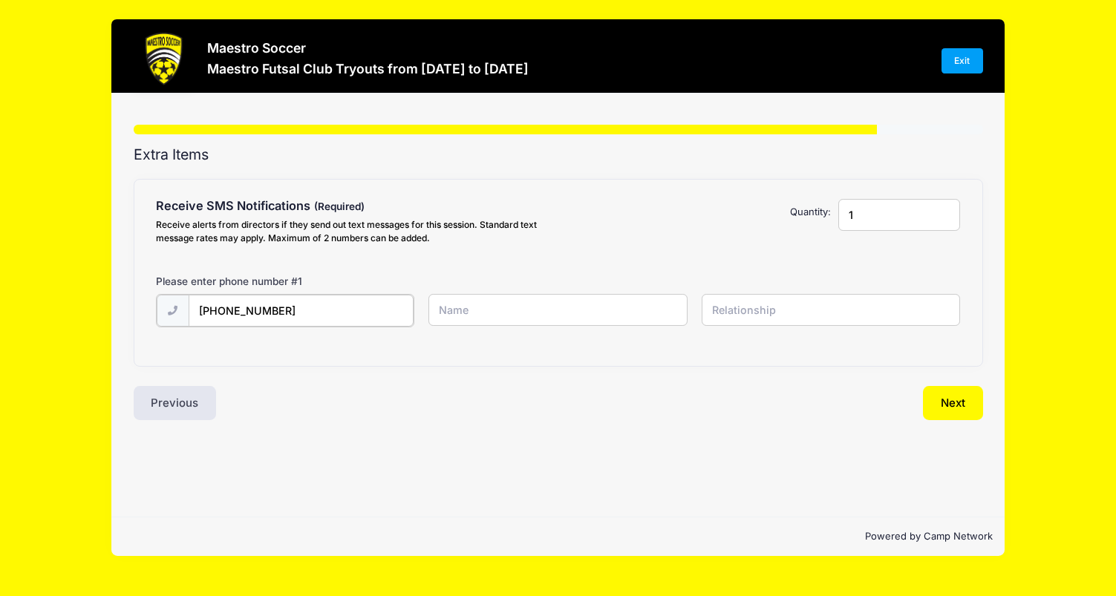
type input "(908) 926-4647"
type input "Jacqueline Fabre"
click at [0, 0] on input "text" at bounding box center [0, 0] width 0 height 0
type input "mom"
click at [0, 0] on input "Jacqueline Fabre" at bounding box center [0, 0] width 0 height 0
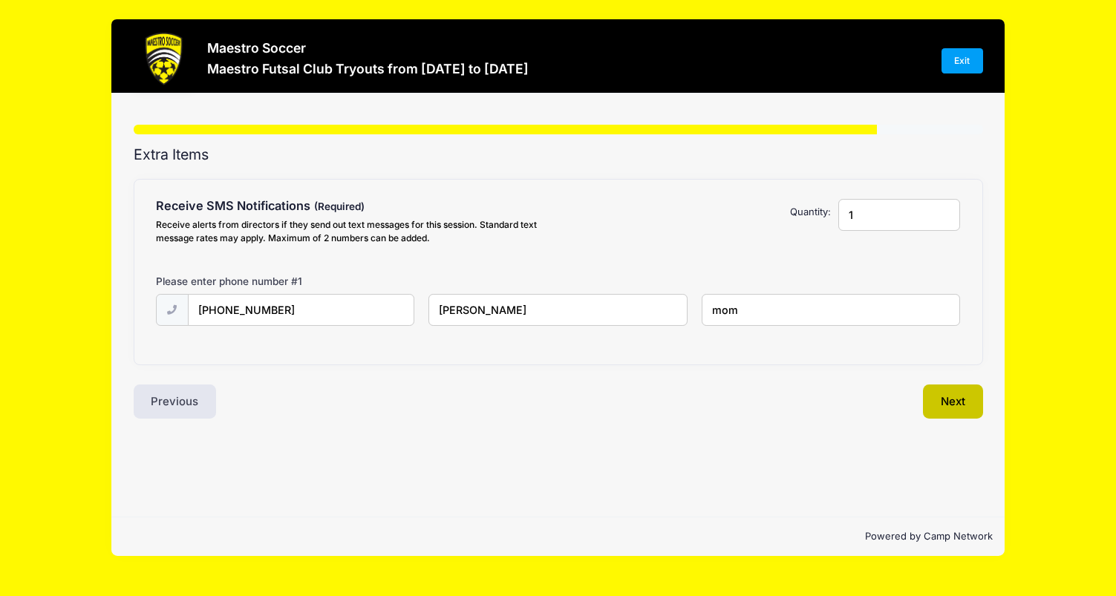
click at [932, 405] on button "Next" at bounding box center [953, 401] width 60 height 34
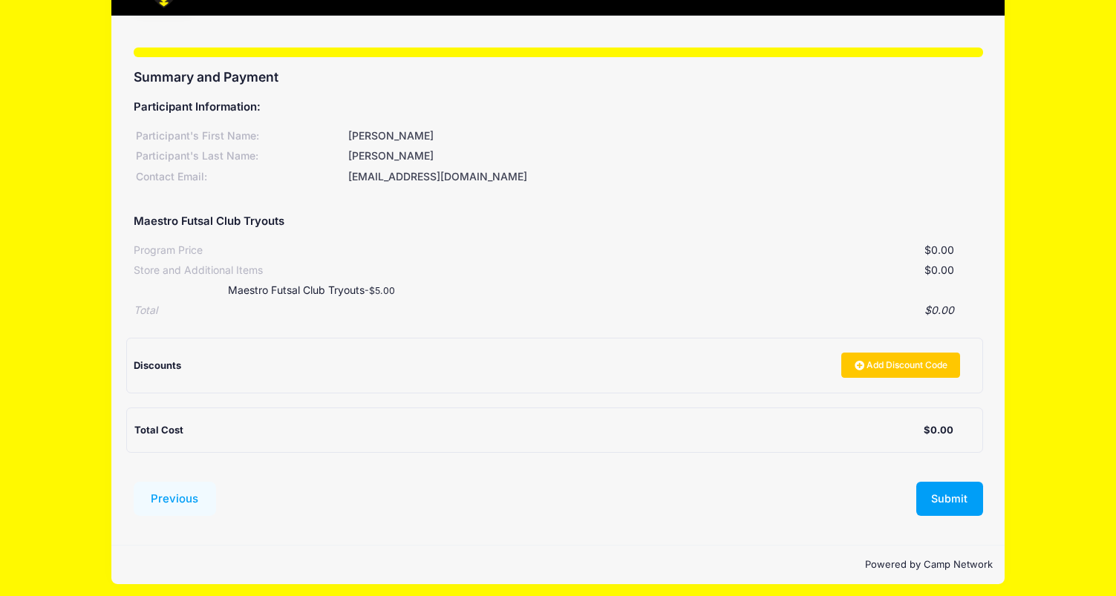
scroll to position [76, 0]
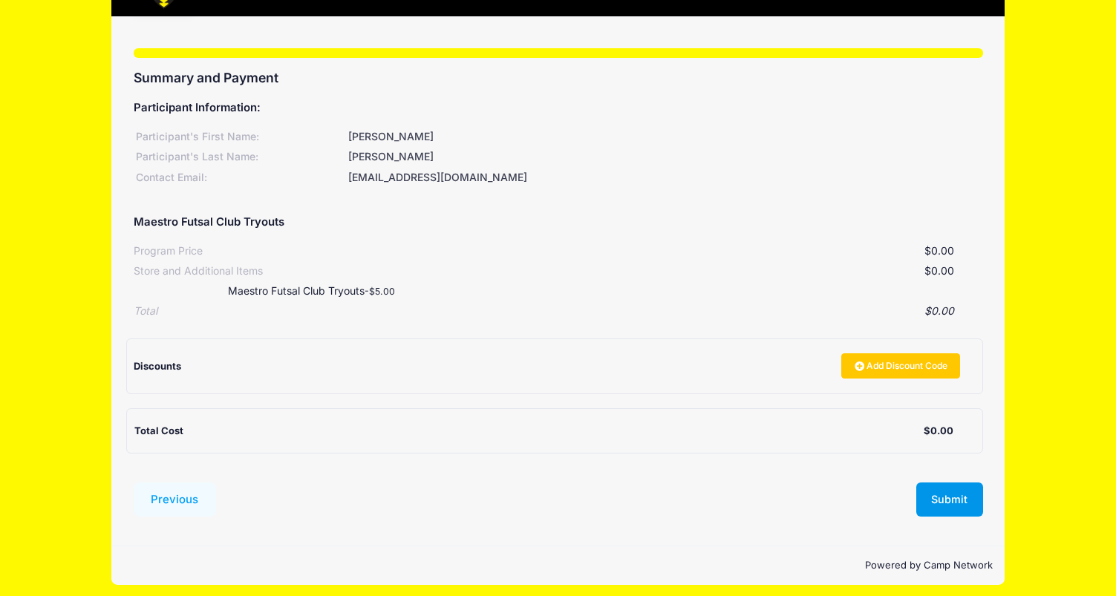
click at [949, 502] on button "Submit" at bounding box center [949, 499] width 67 height 34
